Goal: Task Accomplishment & Management: Manage account settings

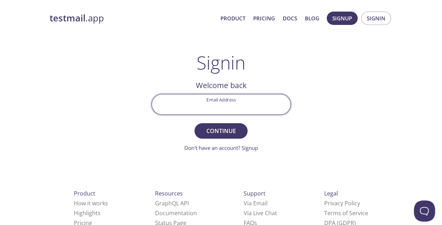
click at [207, 99] on input "Email Address" at bounding box center [221, 105] width 138 height 20
type input "[EMAIL_ADDRESS][DOMAIN_NAME]"
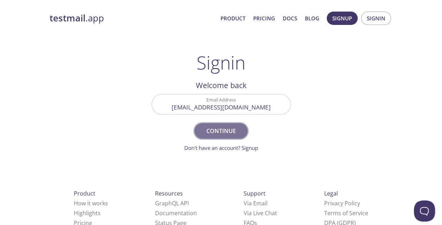
click at [219, 125] on button "Continue" at bounding box center [220, 130] width 53 height 15
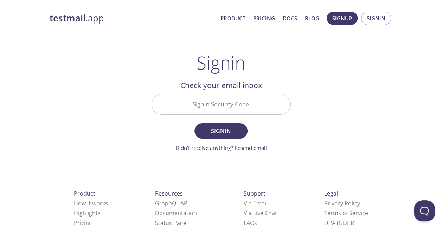
click at [218, 110] on input "Signin Security Code" at bounding box center [221, 105] width 138 height 20
click at [370, 19] on span "Signin" at bounding box center [376, 18] width 19 height 9
